Goal: Task Accomplishment & Management: Manage account settings

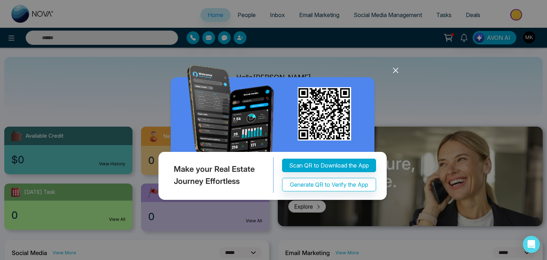
select select "*"
click at [395, 69] on icon at bounding box center [395, 70] width 11 height 11
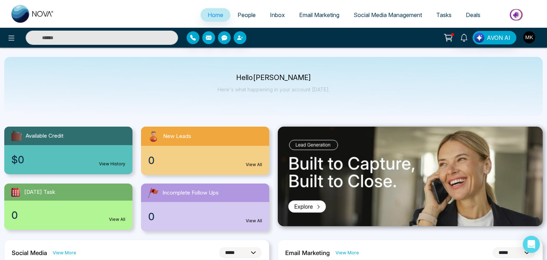
click at [530, 36] on img "button" at bounding box center [529, 37] width 12 height 12
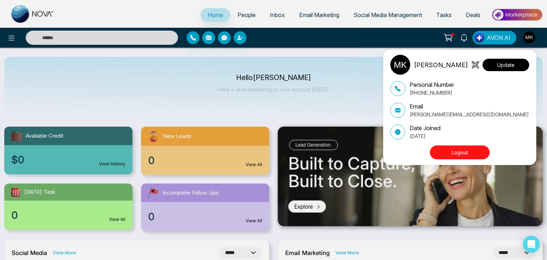
click at [518, 60] on button "Update" at bounding box center [506, 65] width 47 height 12
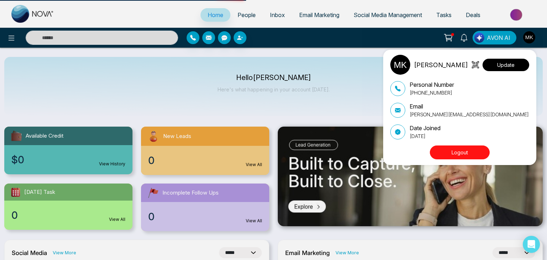
select select "***"
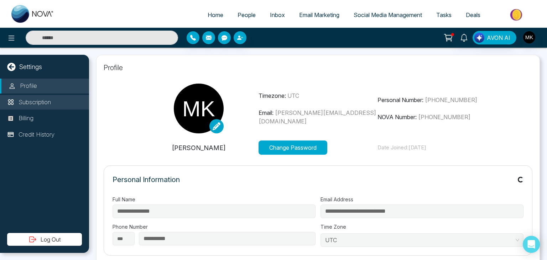
click at [36, 98] on div "Profile Subscription Billing Credit History" at bounding box center [44, 156] width 89 height 155
click at [37, 97] on li "Subscription" at bounding box center [44, 102] width 89 height 15
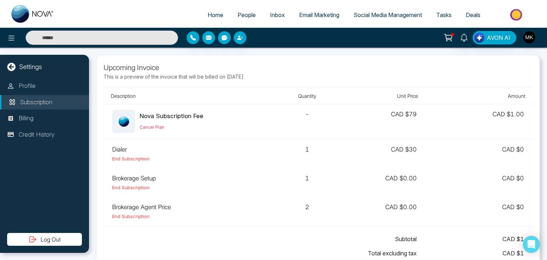
scroll to position [170, 0]
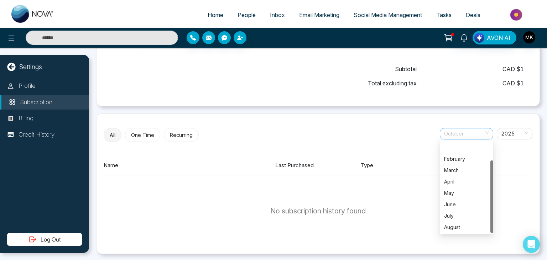
click at [465, 132] on span "October" at bounding box center [466, 134] width 45 height 11
click at [452, 216] on div "September" at bounding box center [466, 216] width 45 height 8
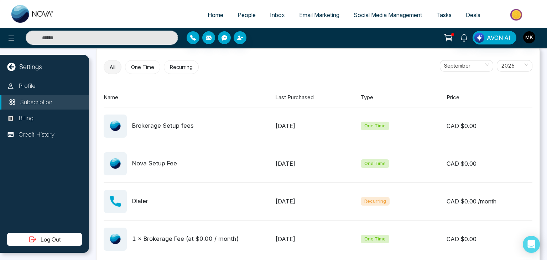
scroll to position [250, 0]
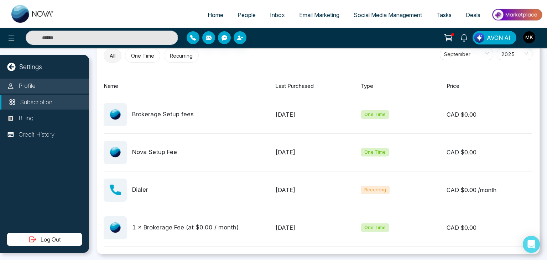
click at [36, 92] on li "Profile" at bounding box center [44, 86] width 89 height 15
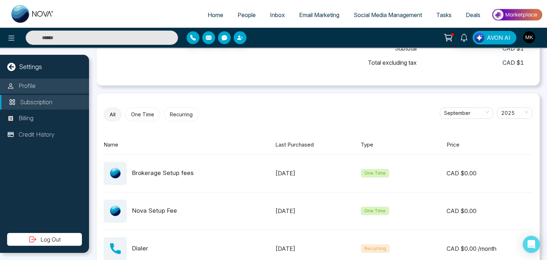
select select "***"
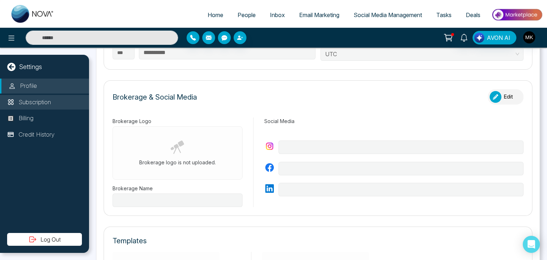
click at [37, 108] on li "Subscription" at bounding box center [44, 102] width 89 height 15
